Goal: Navigation & Orientation: Find specific page/section

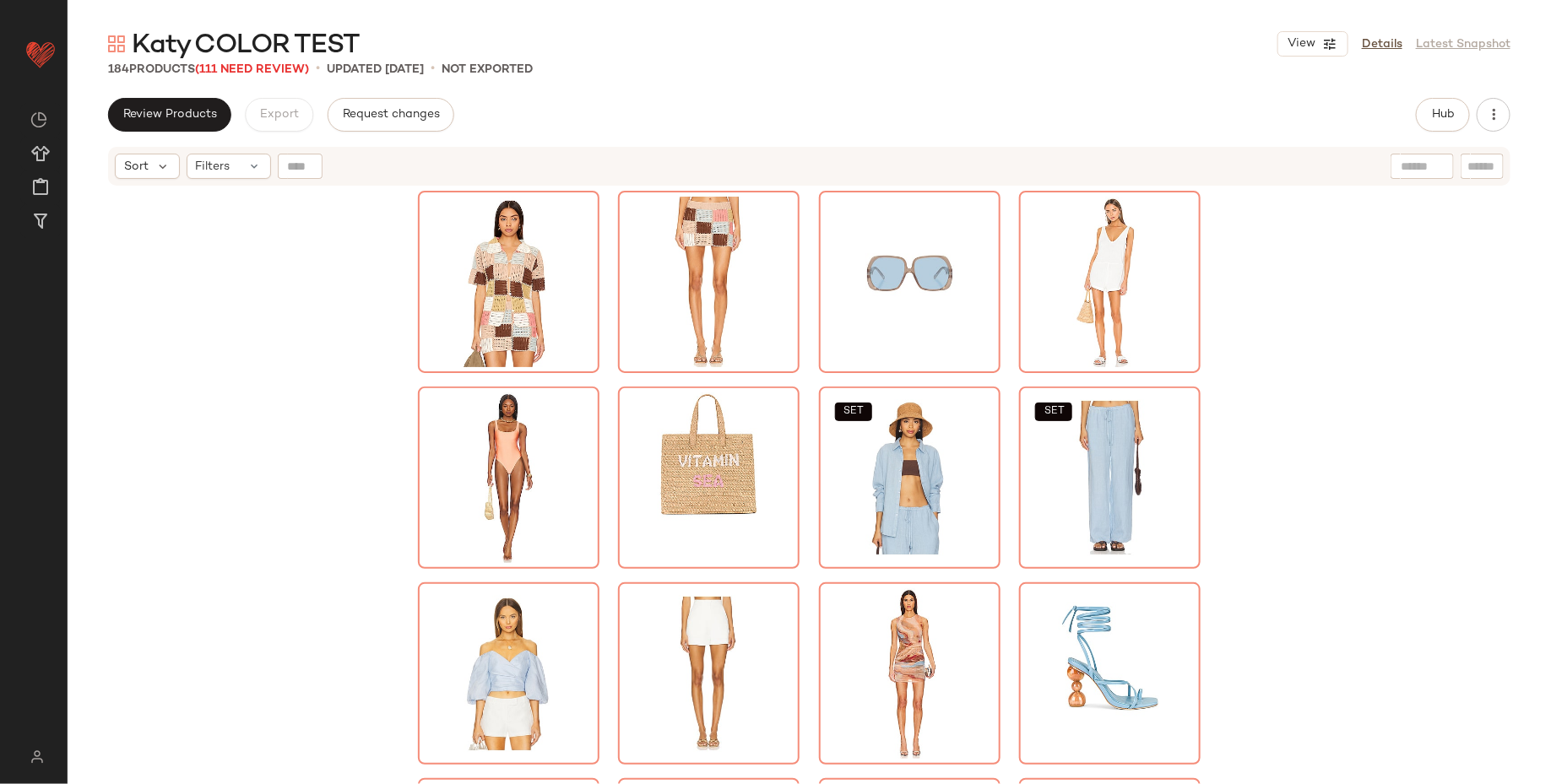
click at [1384, 520] on div "SET SET SET SET" at bounding box center [809, 507] width 1483 height 639
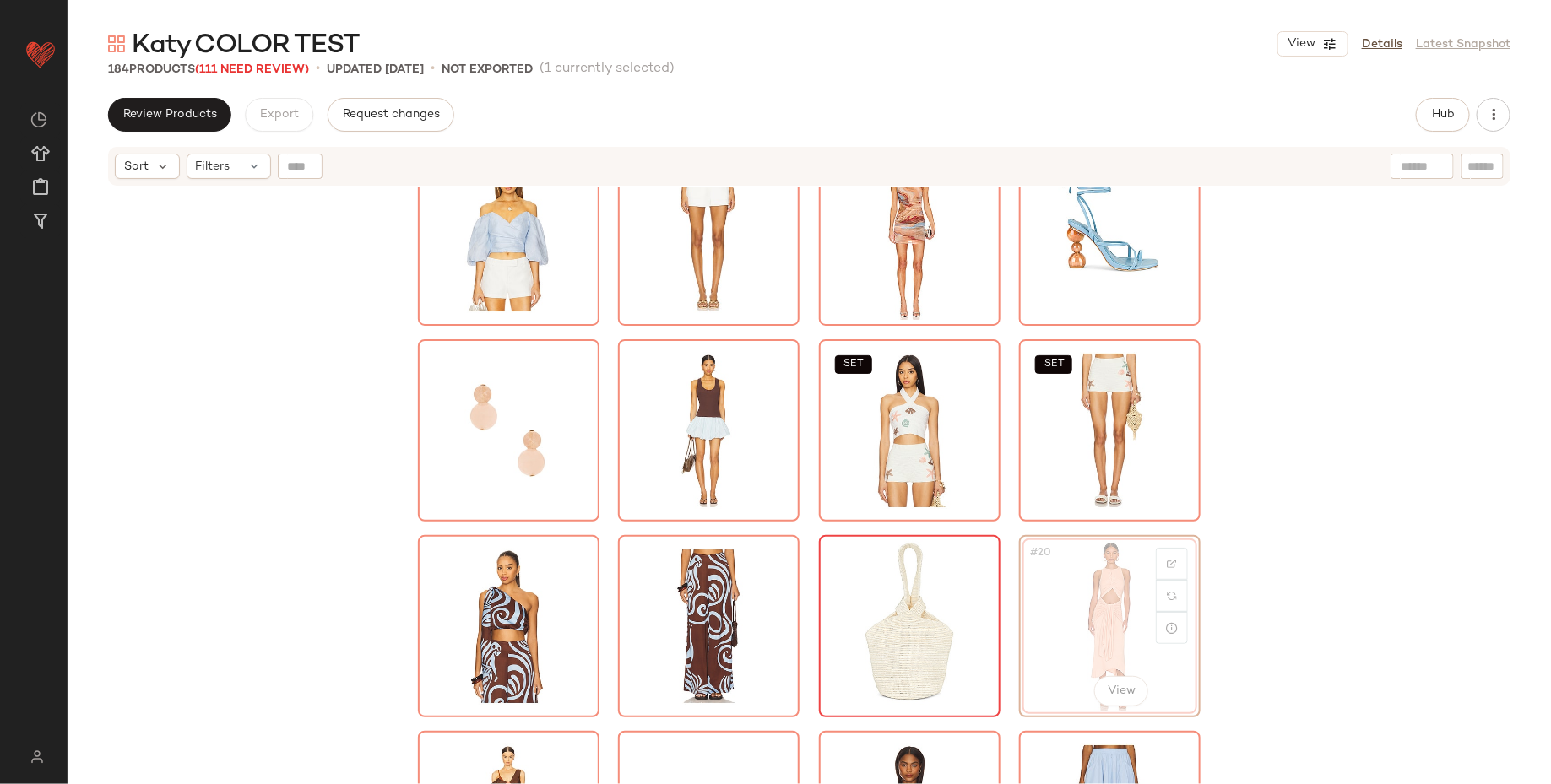
scroll to position [478, 0]
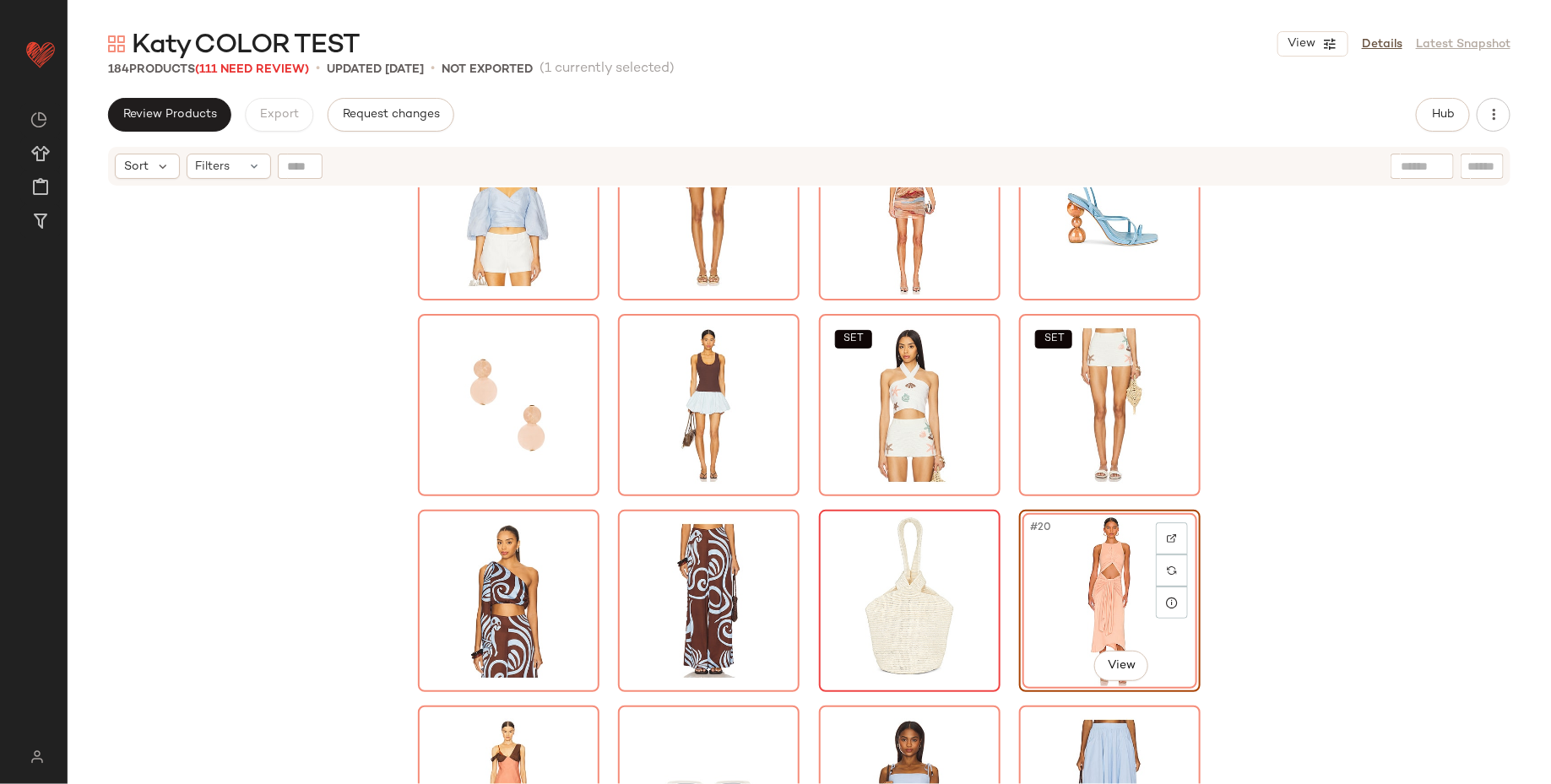
drag, startPoint x: 1123, startPoint y: 701, endPoint x: 902, endPoint y: 628, distance: 232.7
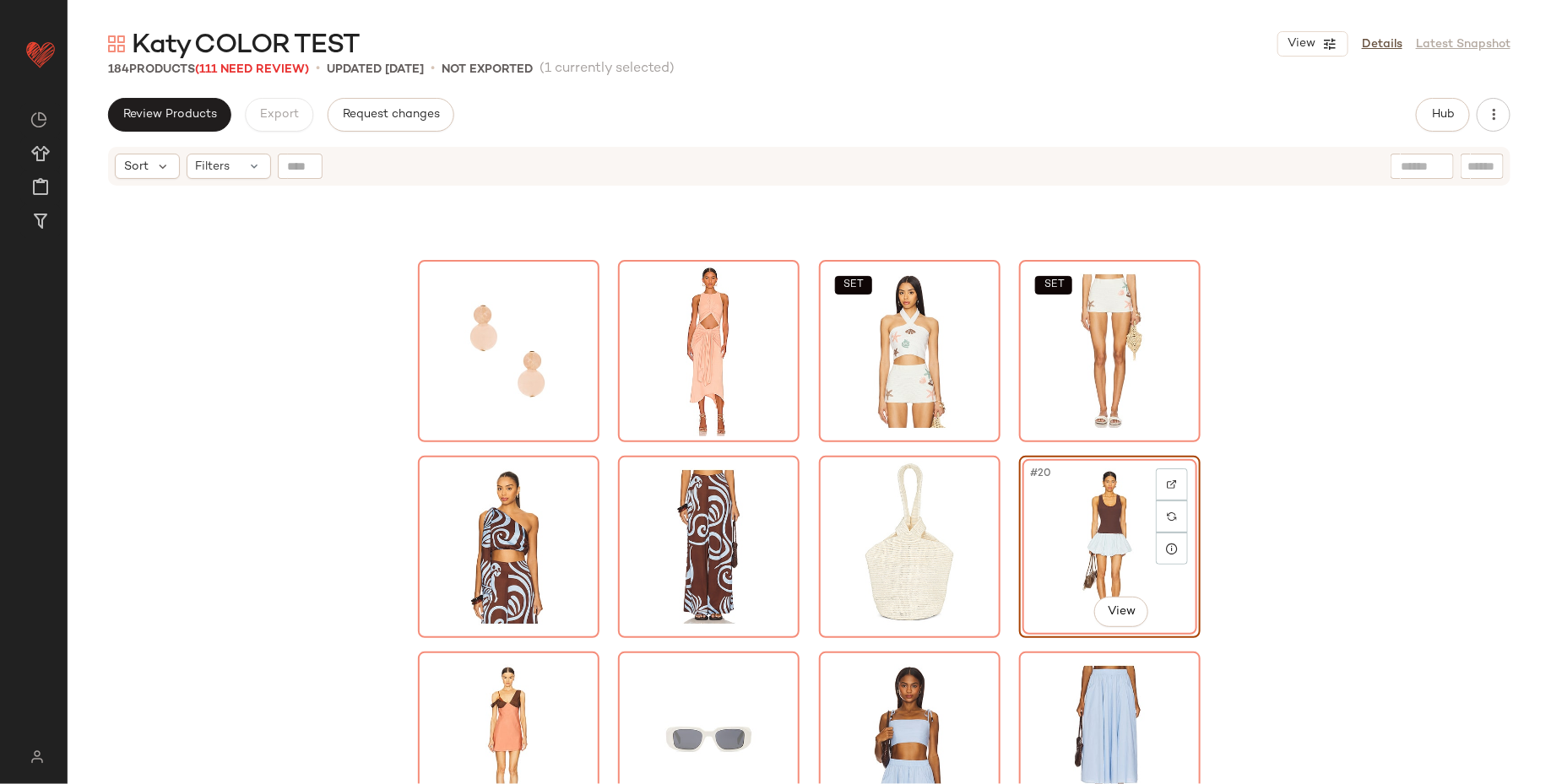
scroll to position [694, 0]
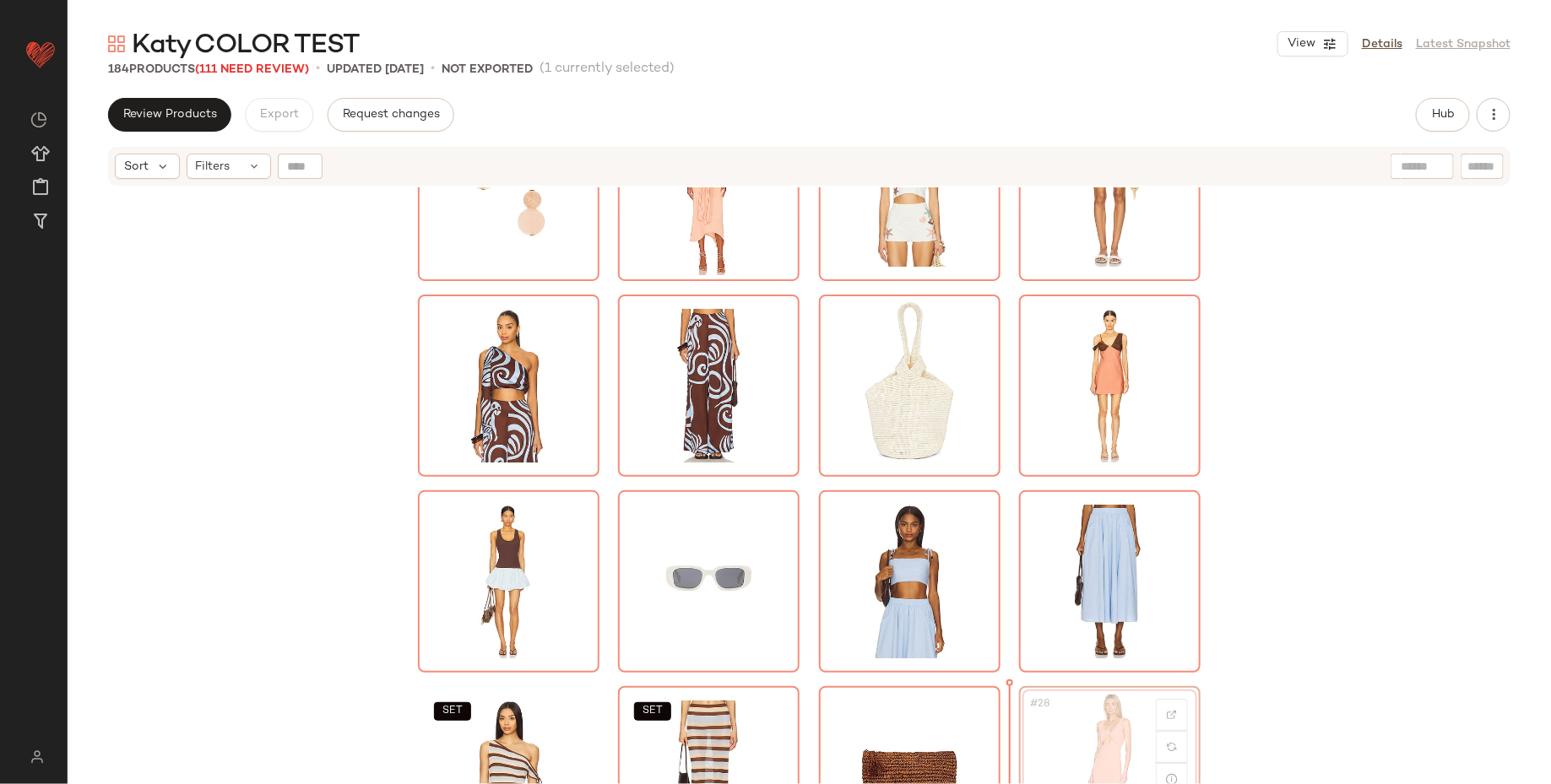
scroll to position [696, 0]
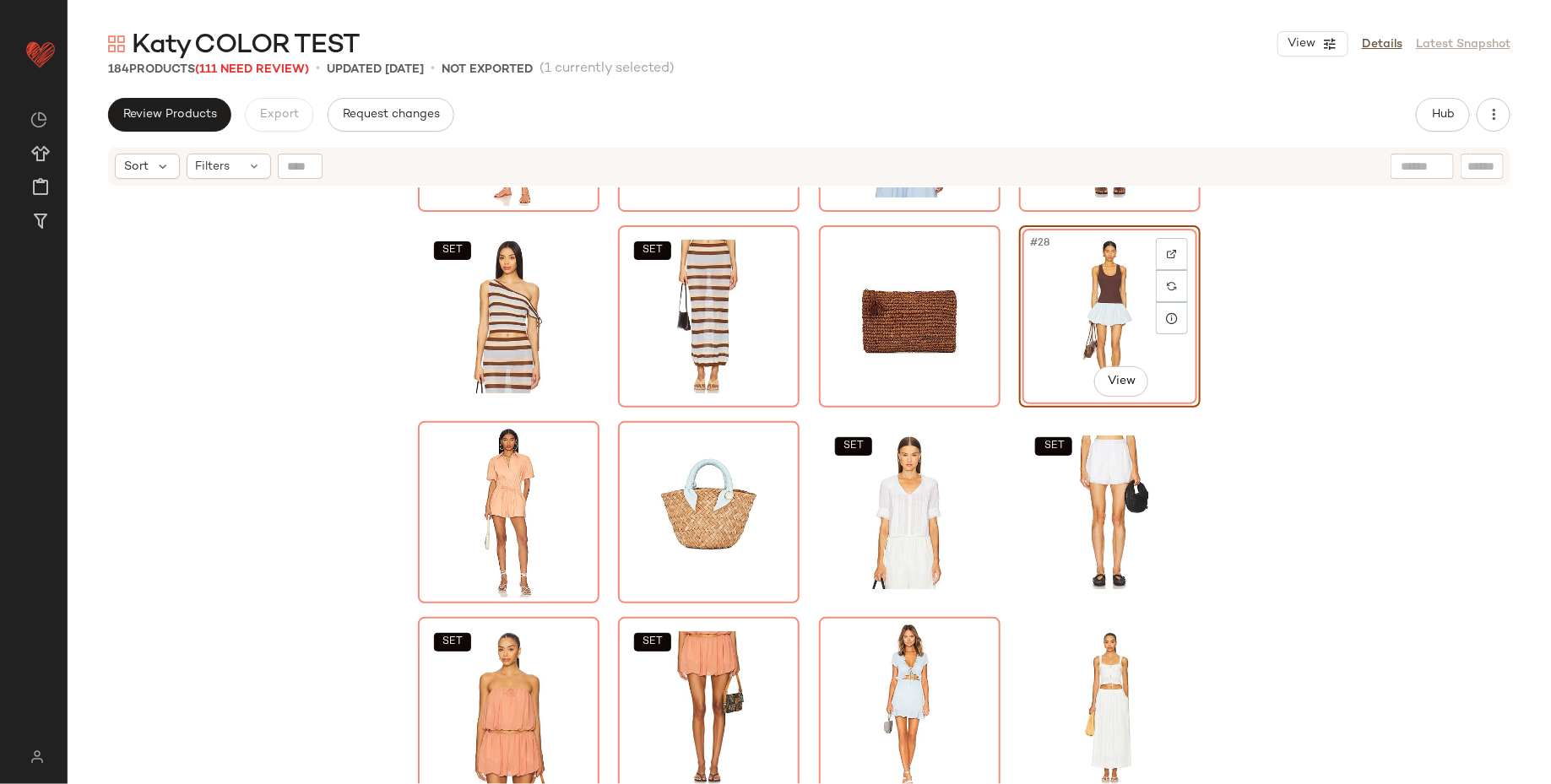
scroll to position [1159, 0]
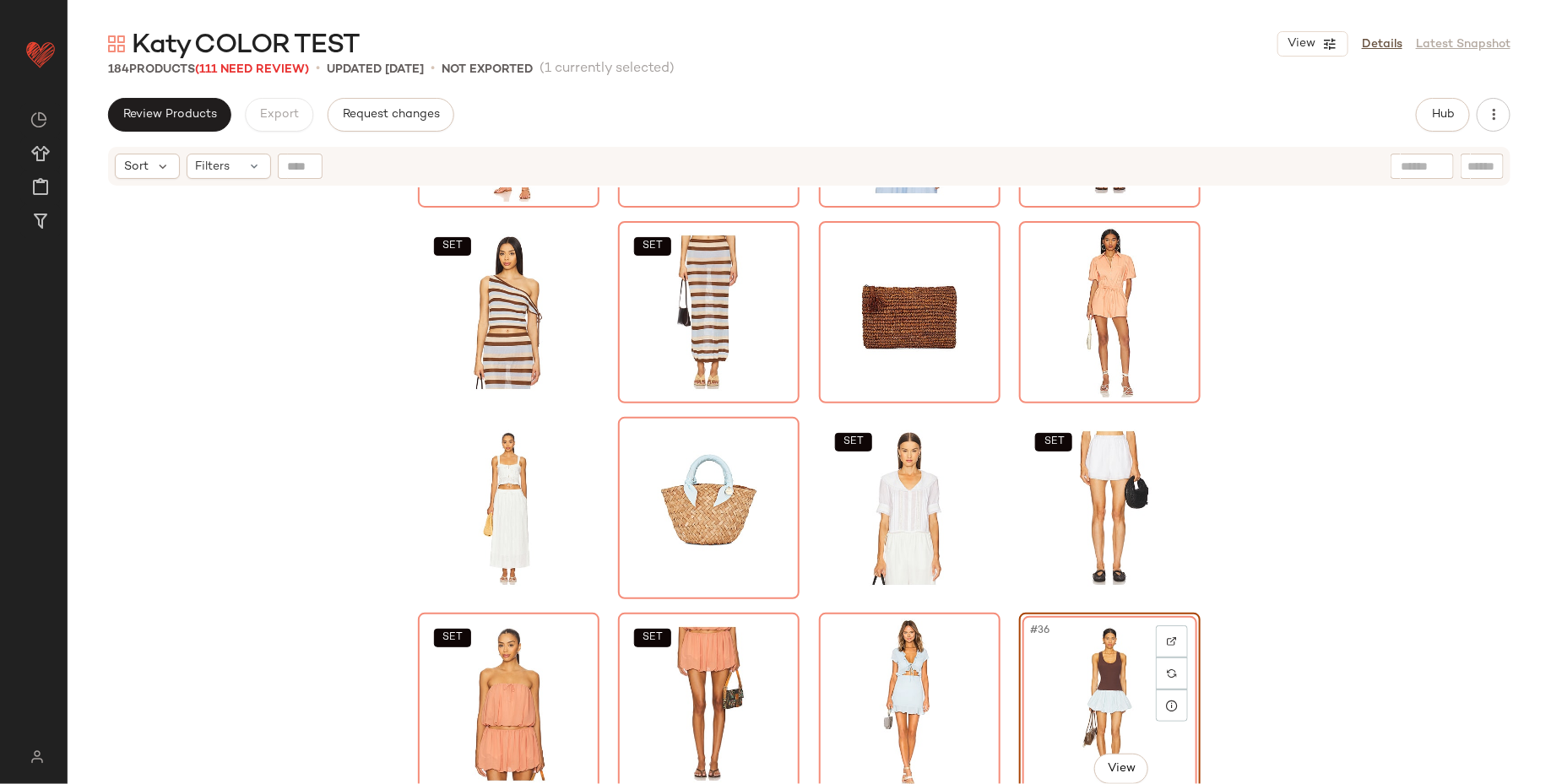
click at [1350, 585] on div "SET SET SET SET SET SET #36 View SET SET" at bounding box center [809, 507] width 1483 height 639
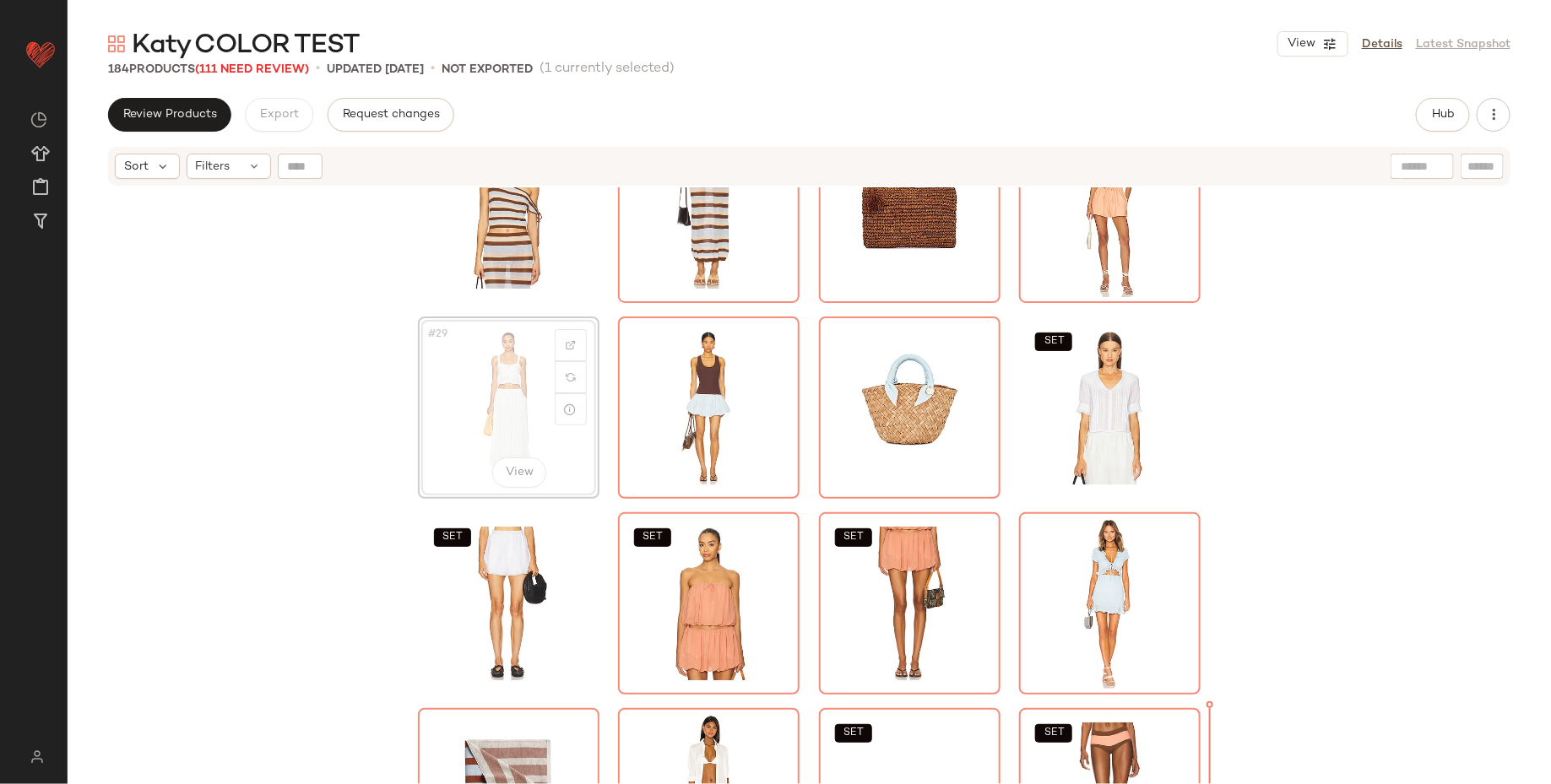
scroll to position [1309, 0]
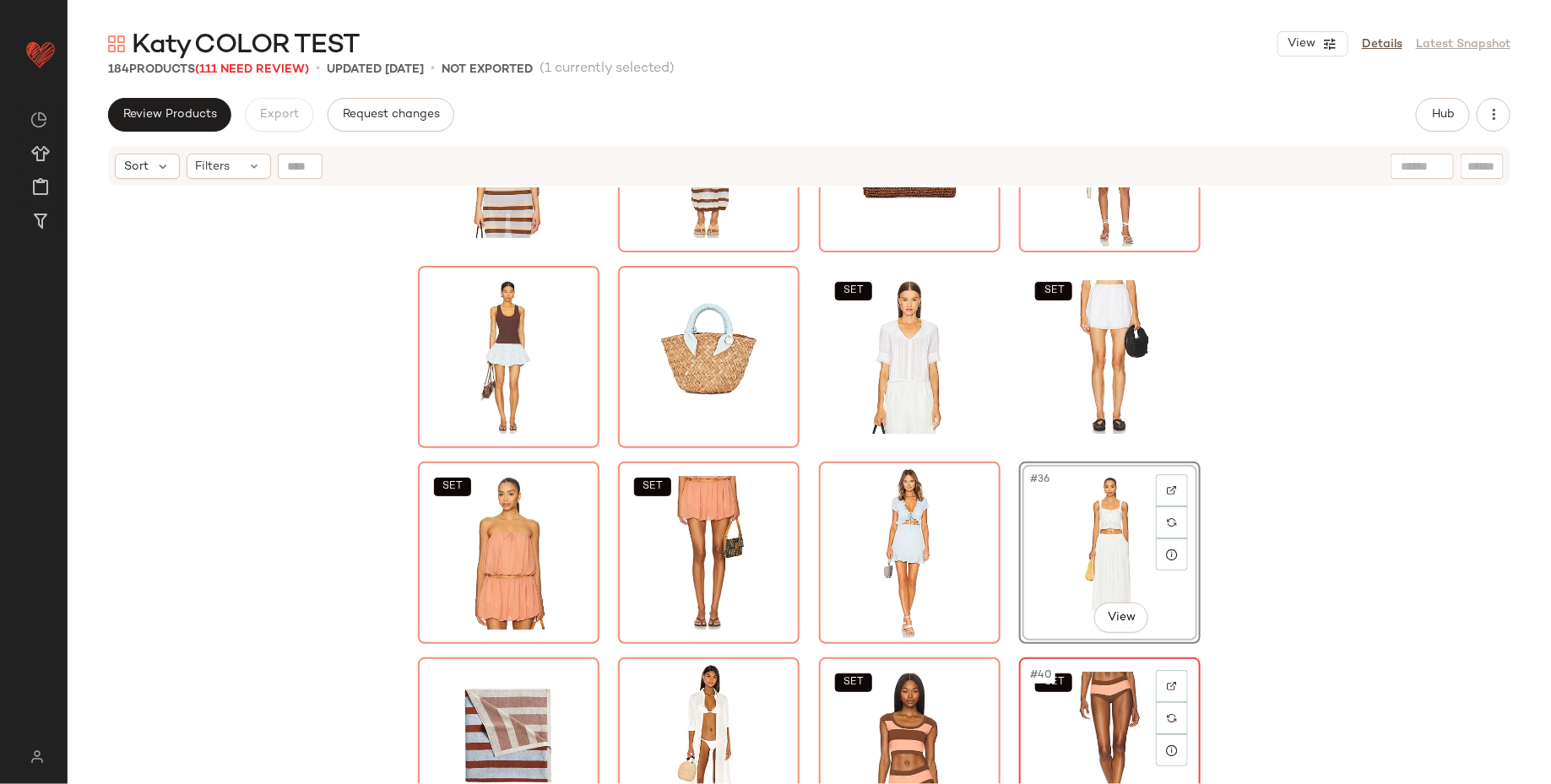
click at [1076, 674] on div "SET #40 View" at bounding box center [1109, 748] width 169 height 170
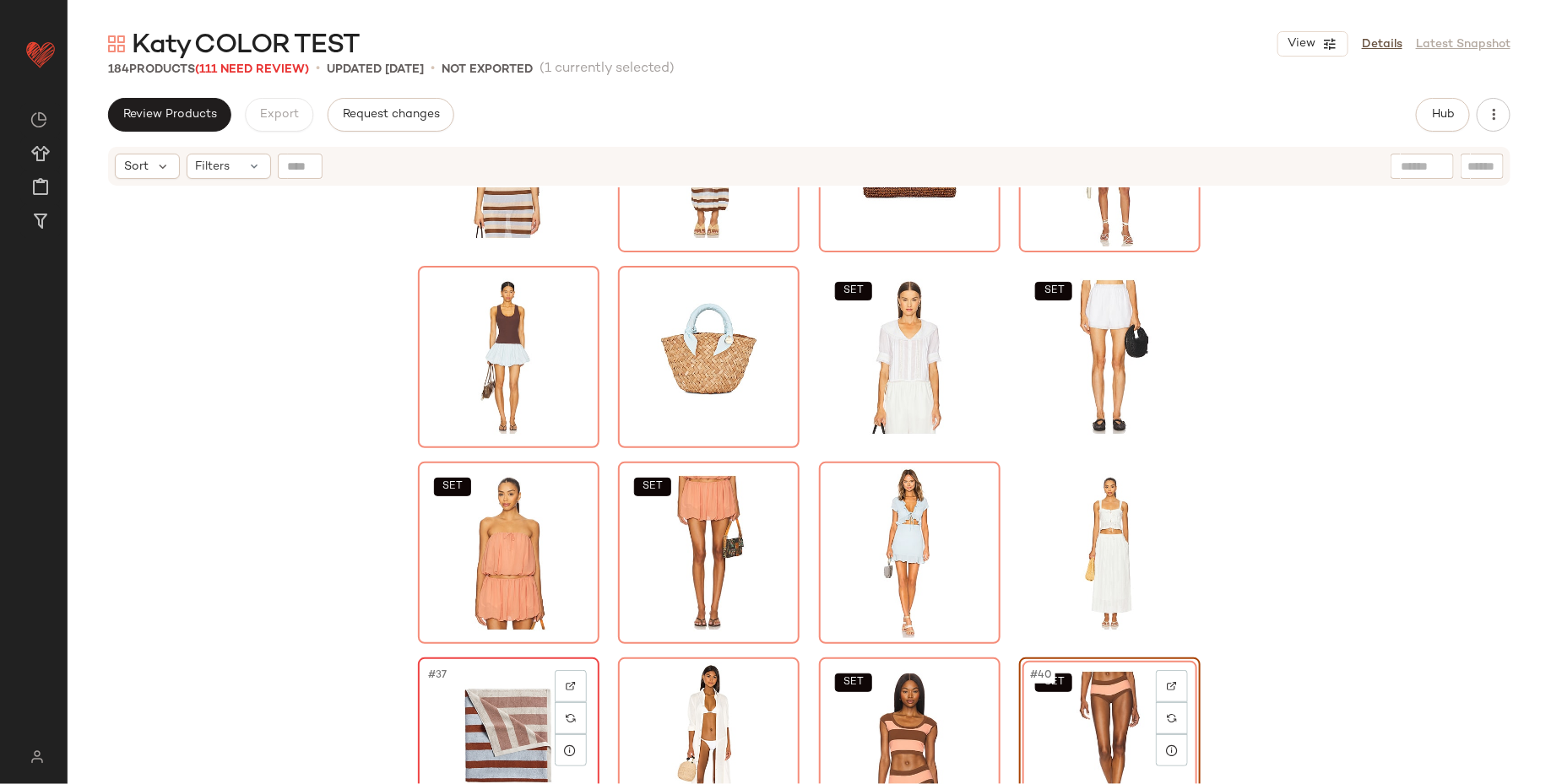
click at [454, 723] on div "#37 View" at bounding box center [508, 748] width 169 height 170
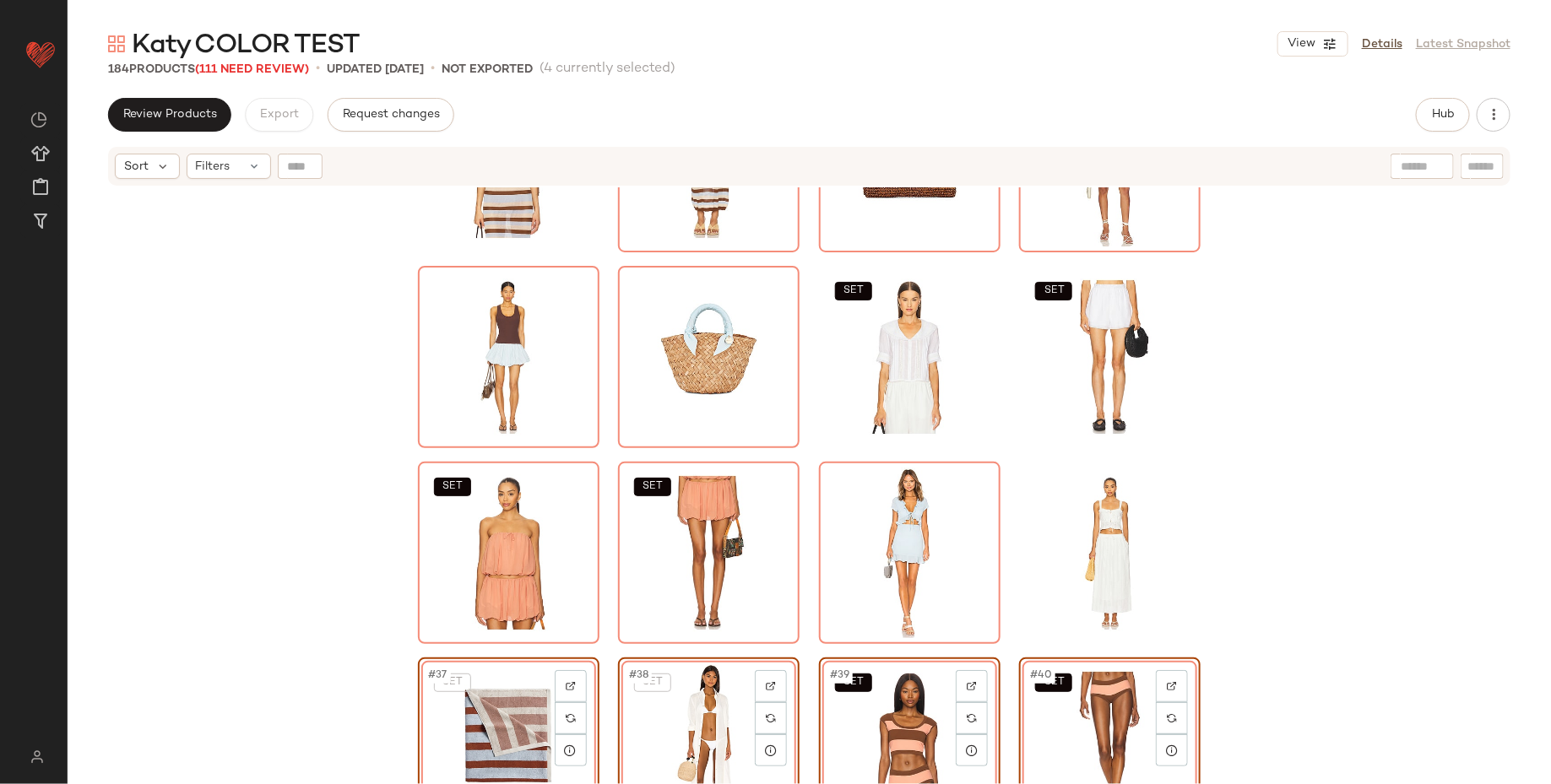
scroll to position [1312, 0]
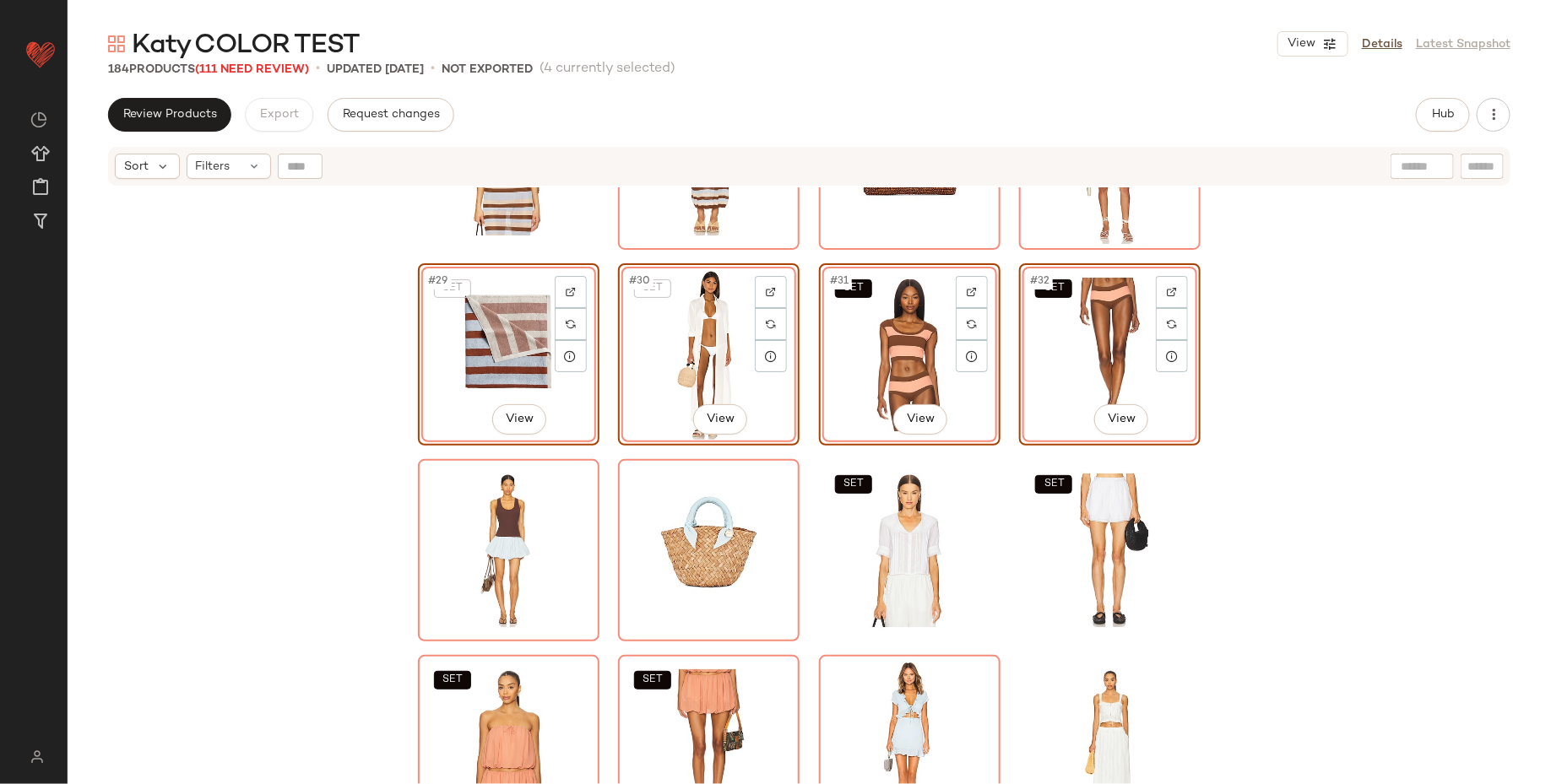
click at [328, 500] on div "SET SET SET #29 View SET #30 View SET #31 View SET #32 View SET SET SET SET" at bounding box center [809, 507] width 1483 height 639
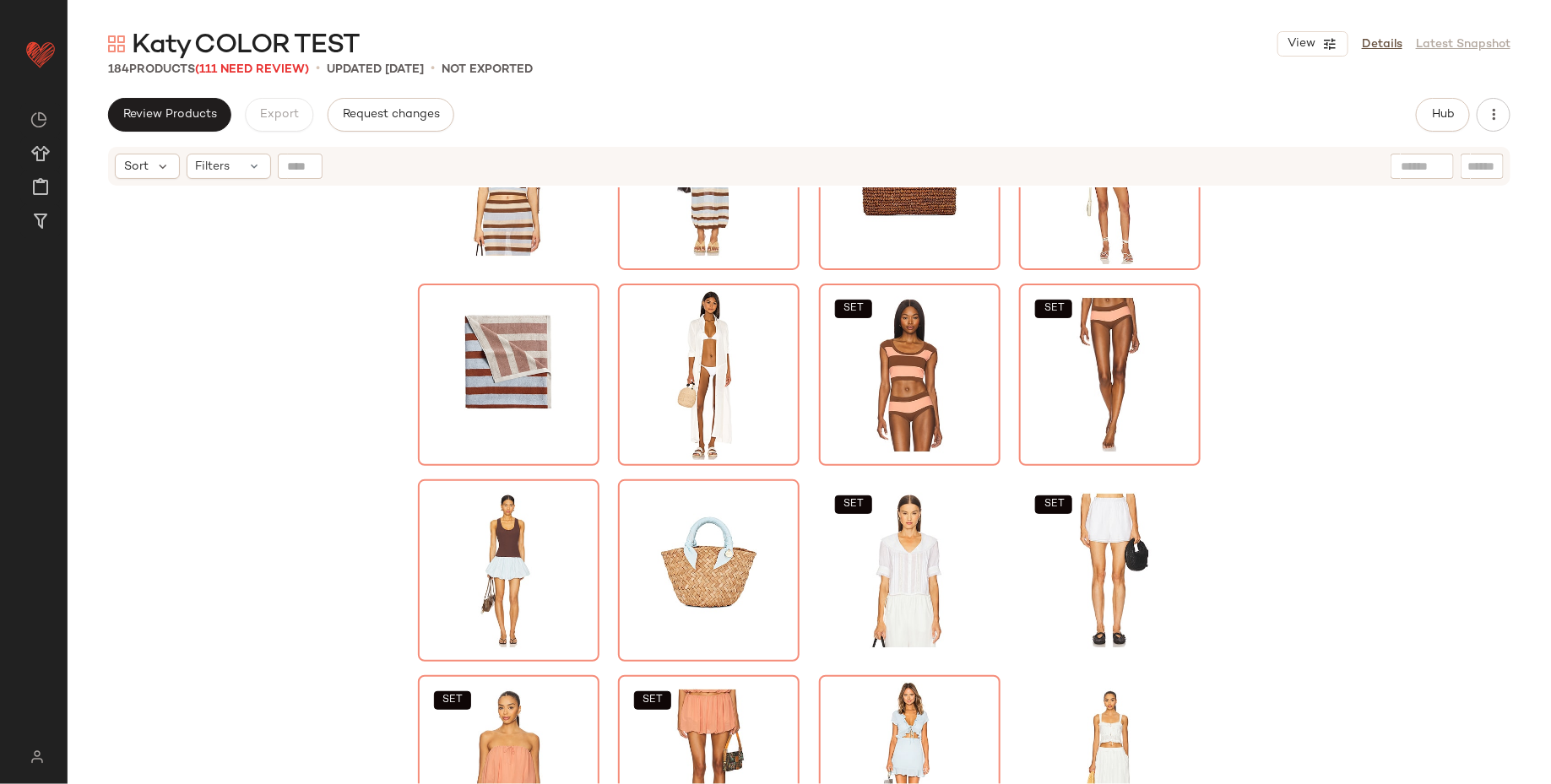
scroll to position [1406, 0]
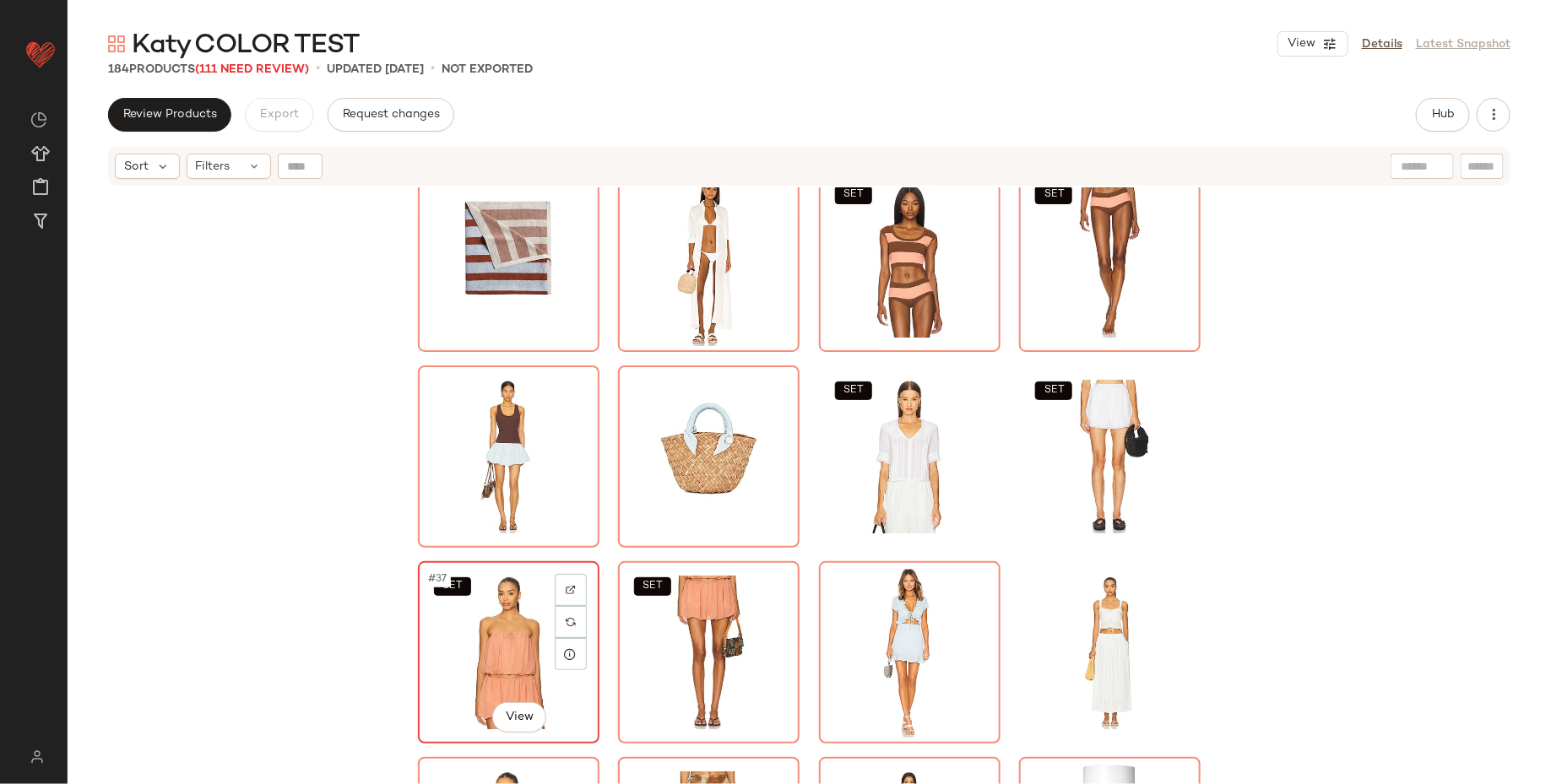
click at [494, 617] on div "SET #37 View" at bounding box center [508, 652] width 169 height 170
click at [1077, 614] on div "#40 View" at bounding box center [1109, 652] width 169 height 170
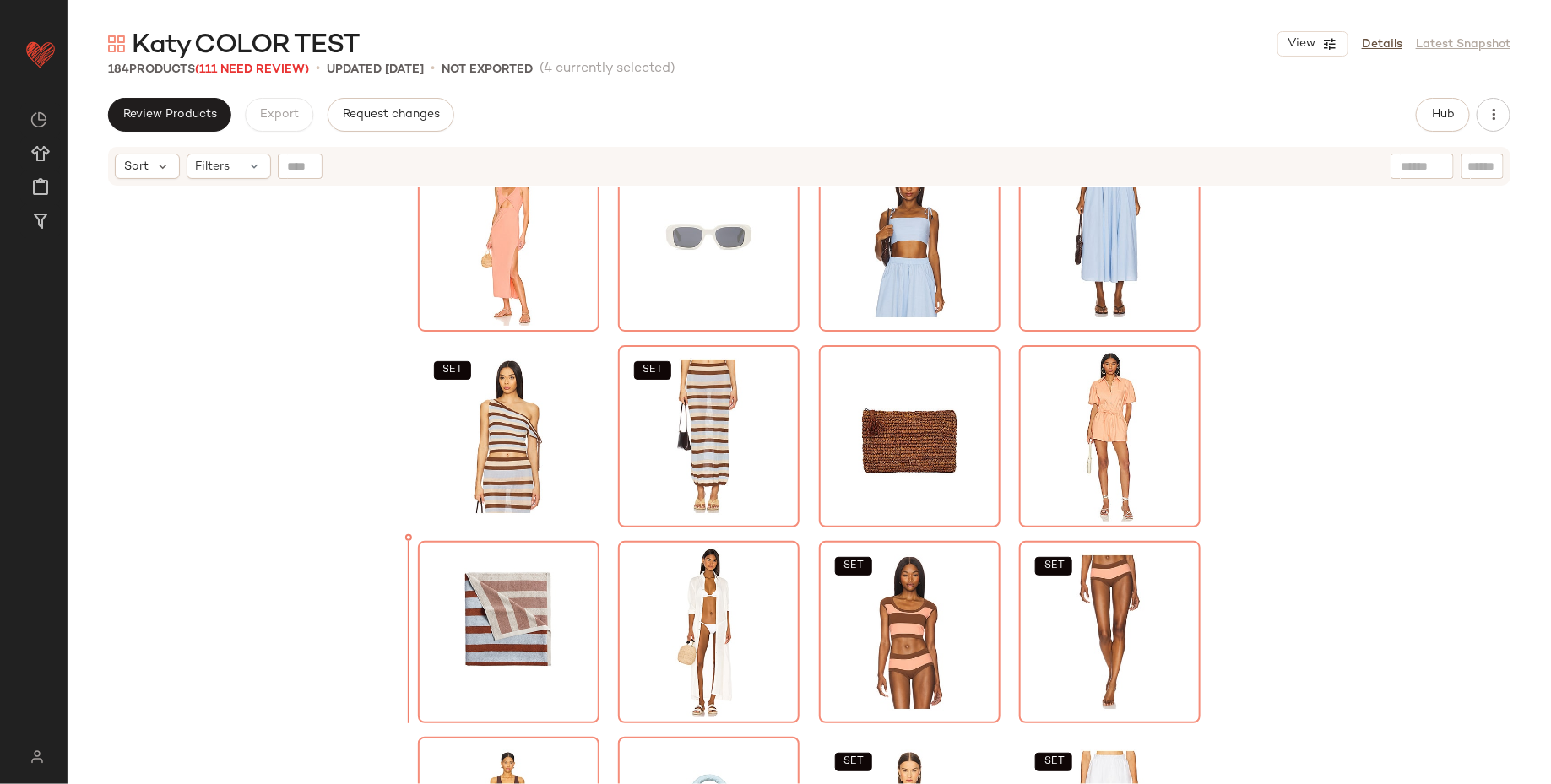
scroll to position [1026, 0]
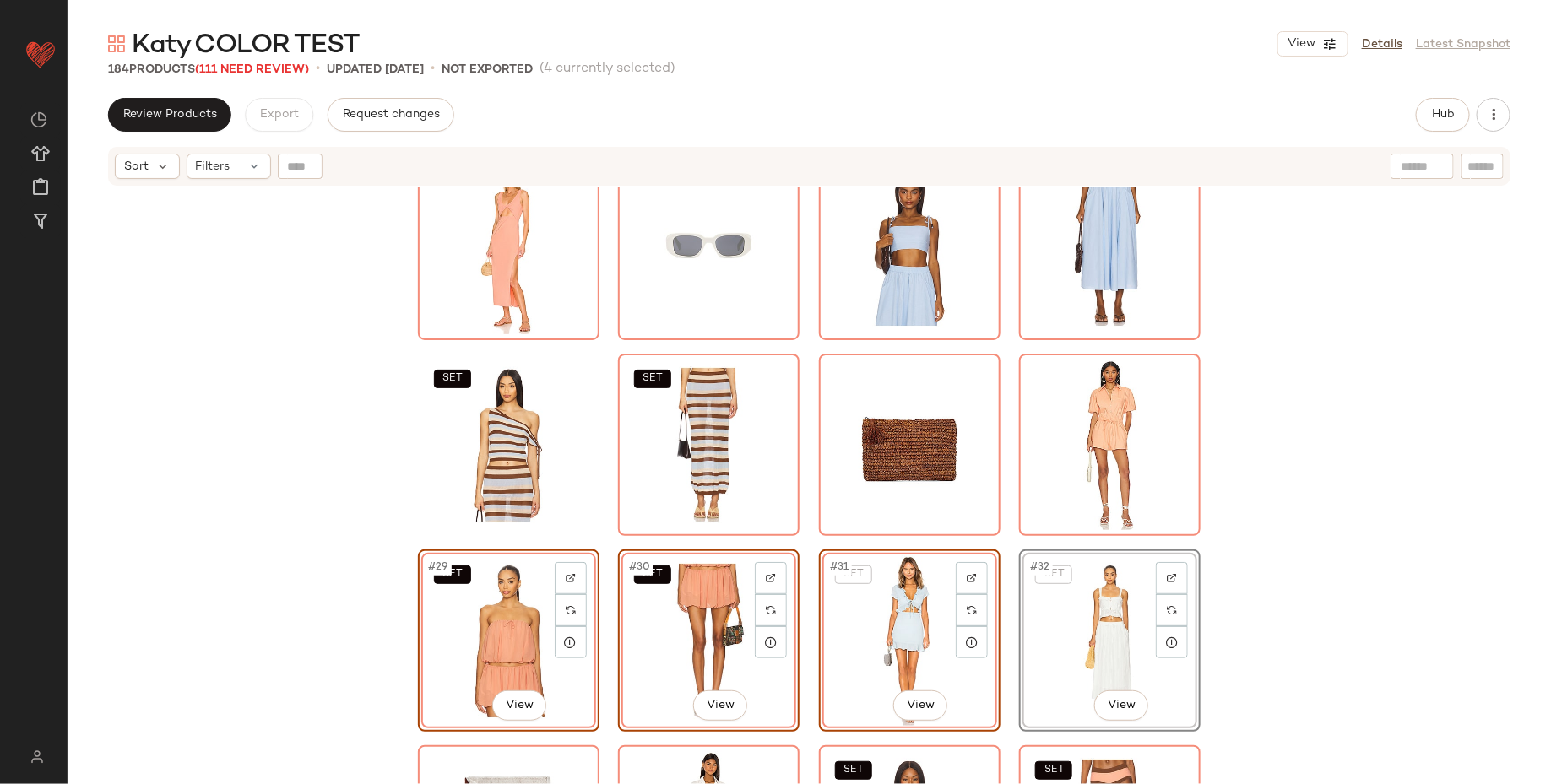
click at [309, 581] on div "SET SET SET #29 View SET #30 View SET #31 View SET #32 View SET SET SET SET" at bounding box center [809, 507] width 1483 height 639
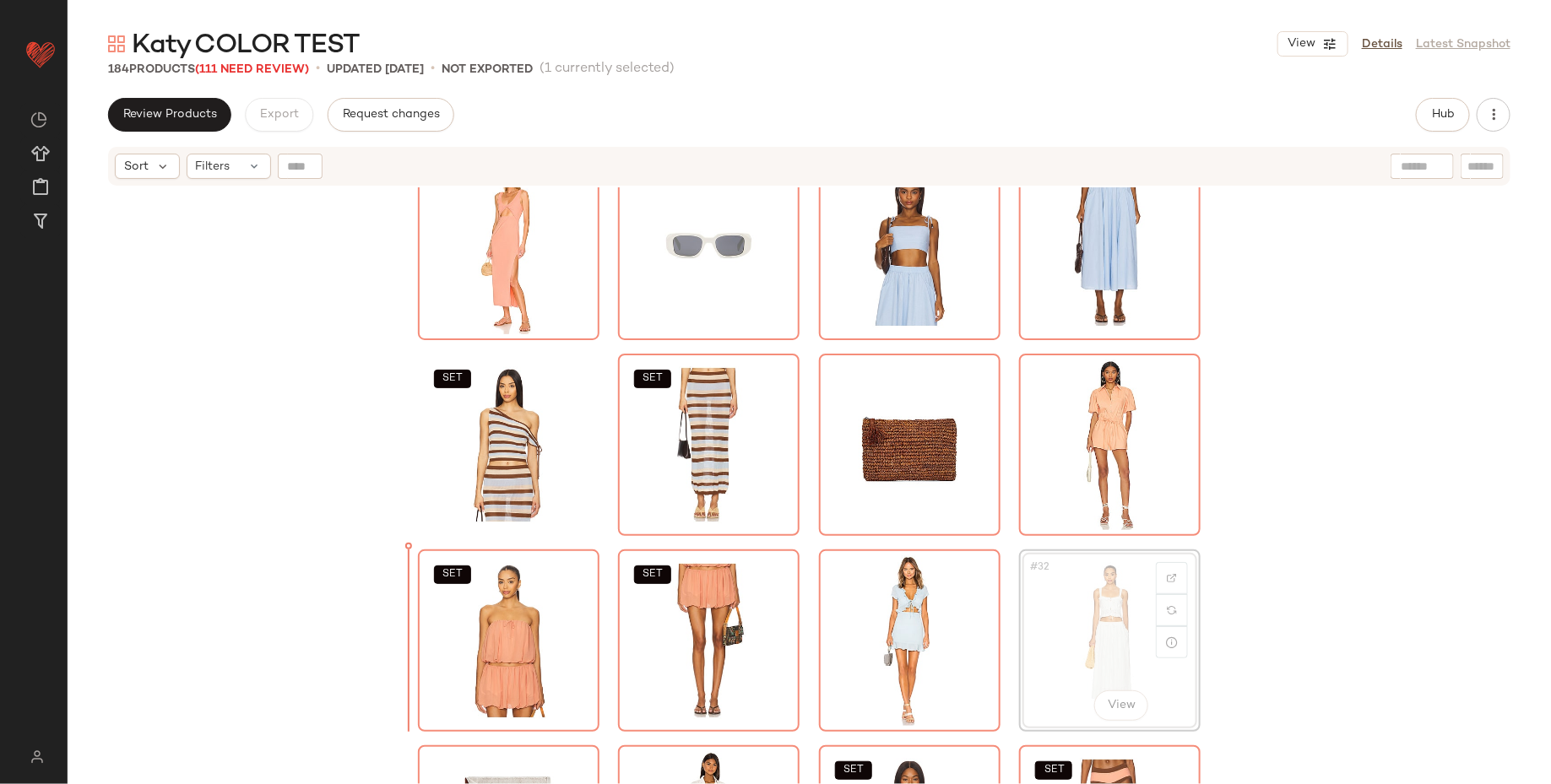
drag, startPoint x: 1066, startPoint y: 618, endPoint x: 1057, endPoint y: 618, distance: 9.0
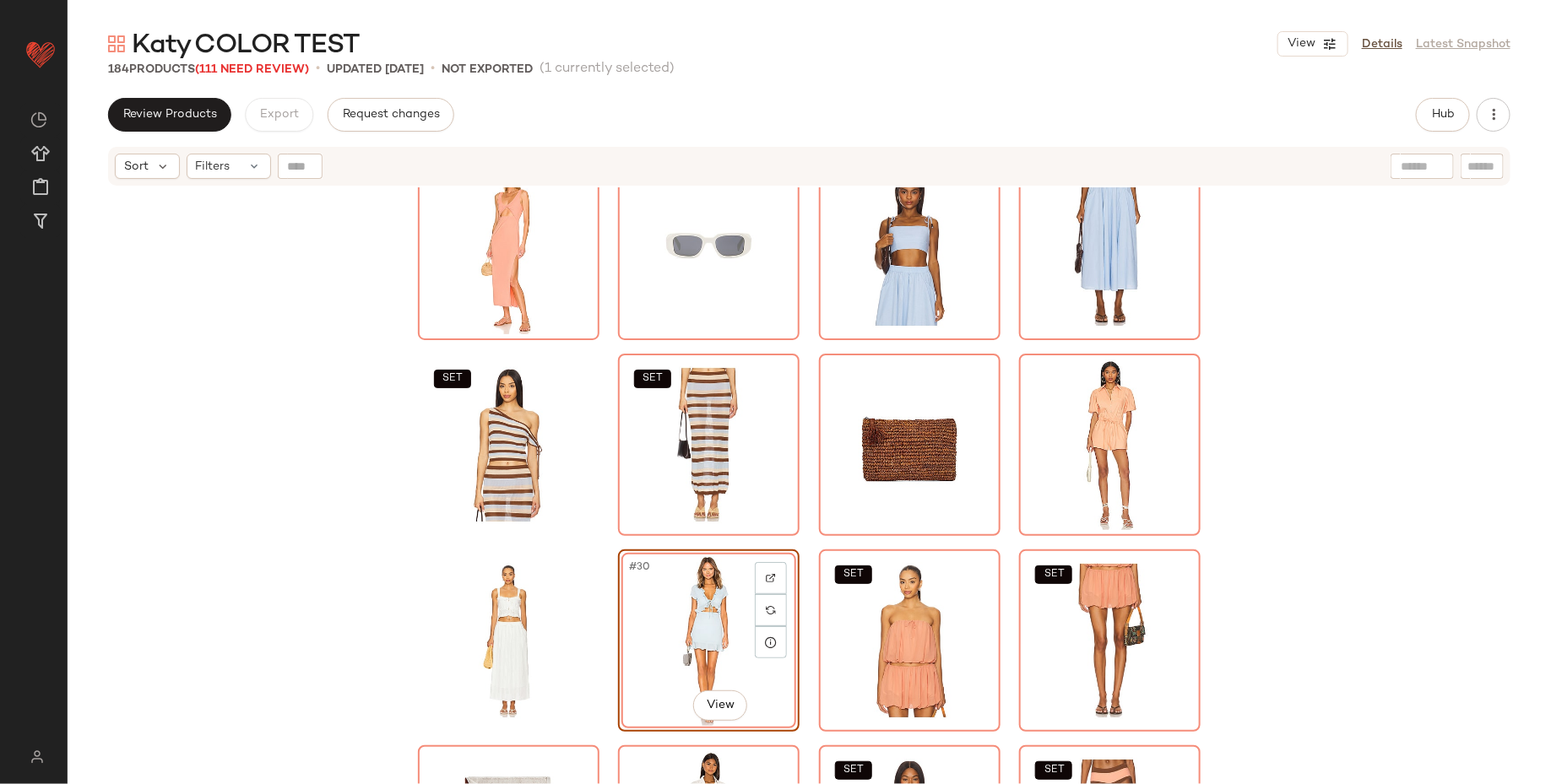
click at [331, 600] on div "SET SET #30 View SET SET SET SET SET SET" at bounding box center [809, 507] width 1483 height 639
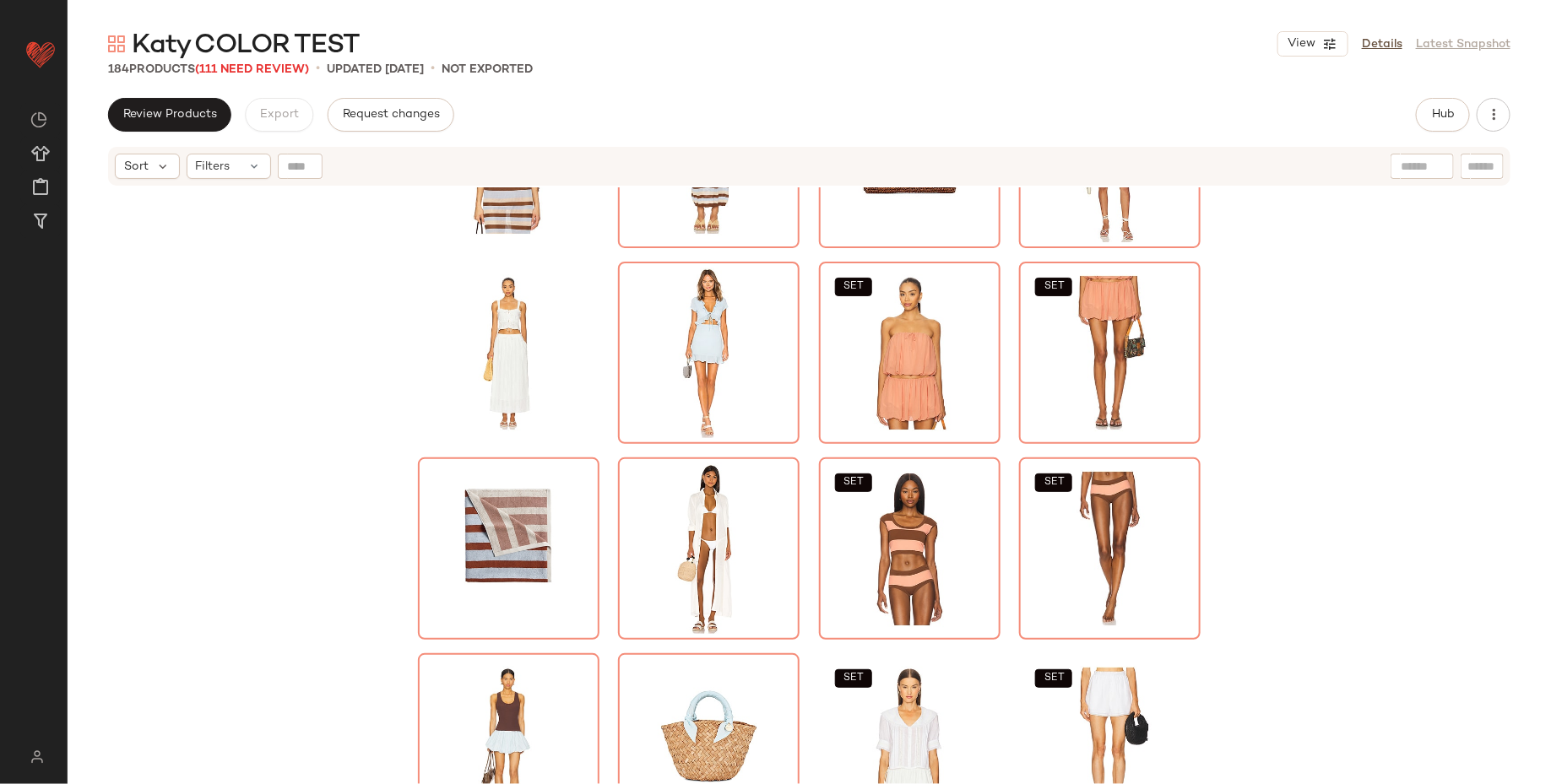
scroll to position [1316, 0]
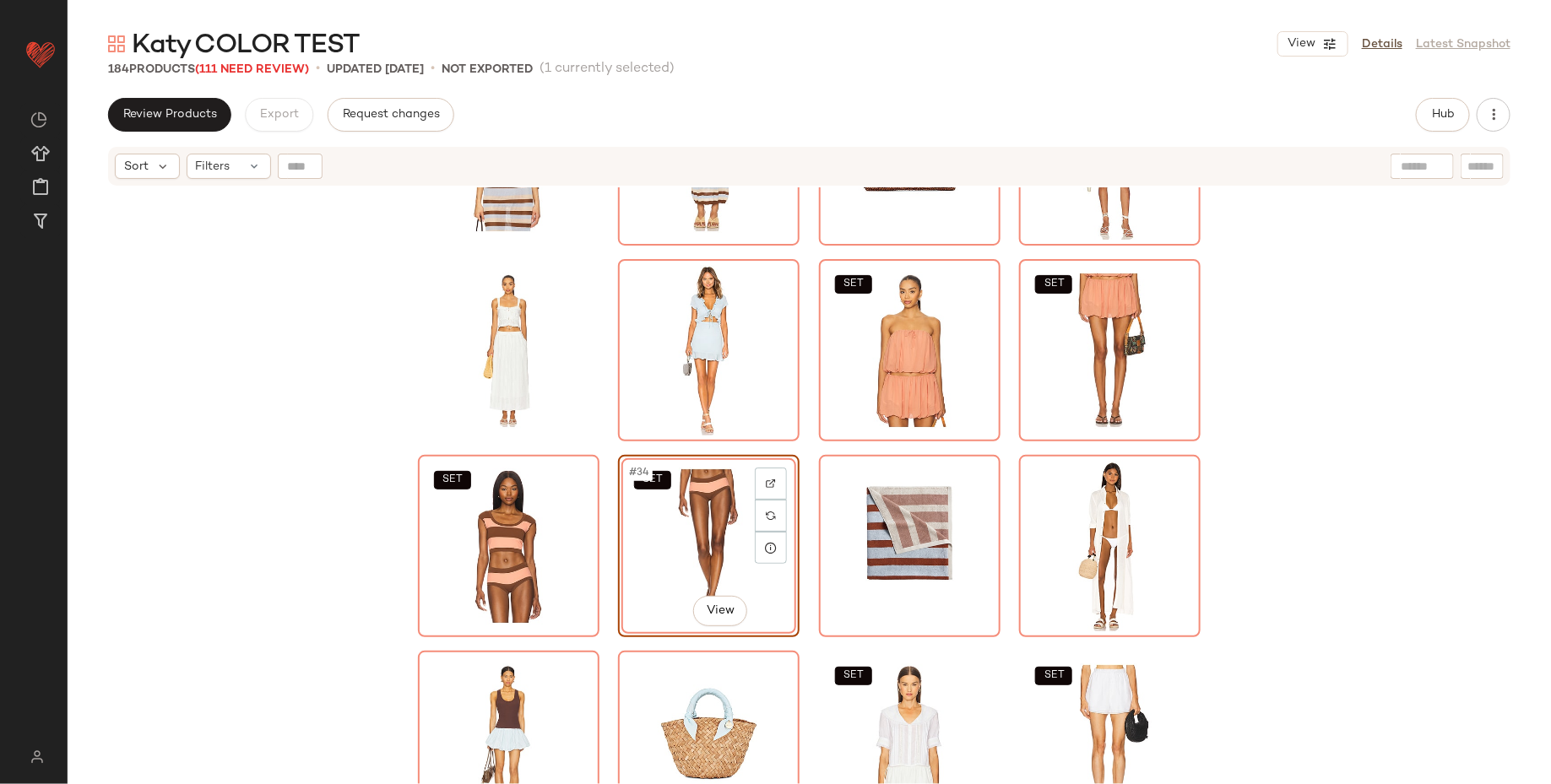
click at [1285, 482] on div "SET SET SET SET SET SET #34 View SET SET" at bounding box center [809, 507] width 1483 height 639
